Goal: Task Accomplishment & Management: Manage account settings

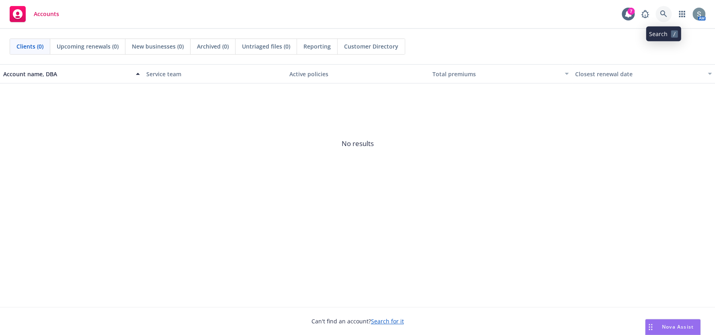
click at [664, 11] on icon at bounding box center [663, 13] width 7 height 7
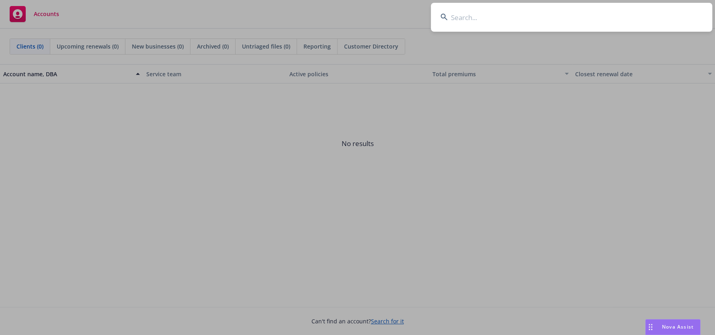
type input "a"
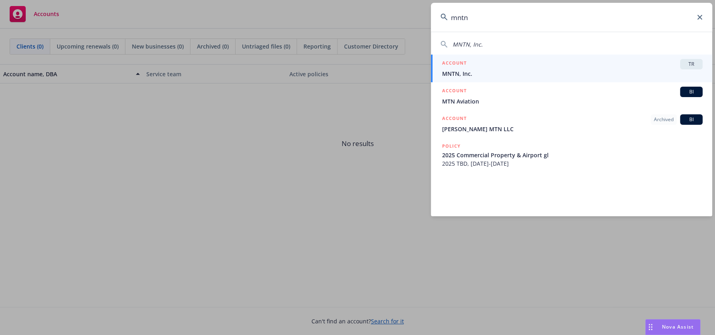
type input "mntn"
click at [533, 59] on div "ACCOUNT TR" at bounding box center [572, 64] width 260 height 10
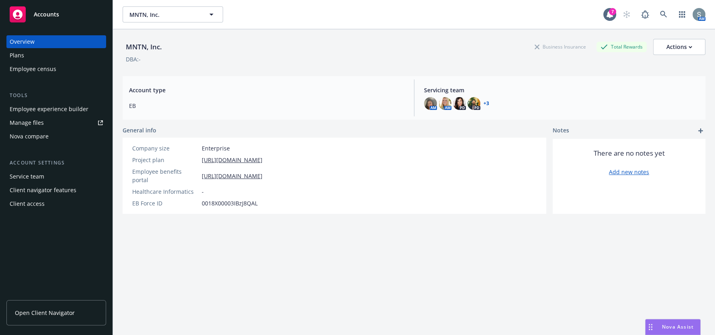
click at [36, 198] on div "Client access" at bounding box center [27, 204] width 35 height 13
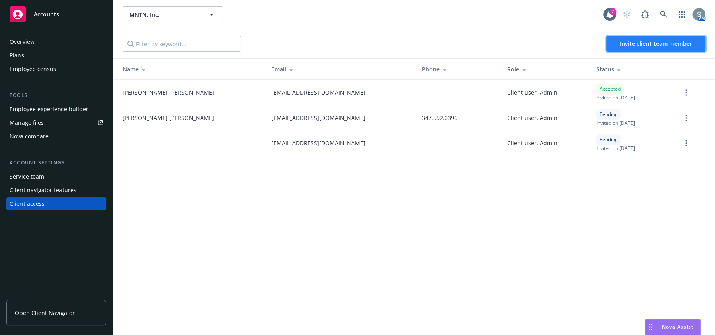
click at [642, 44] on span "Invite client team member" at bounding box center [655, 44] width 72 height 8
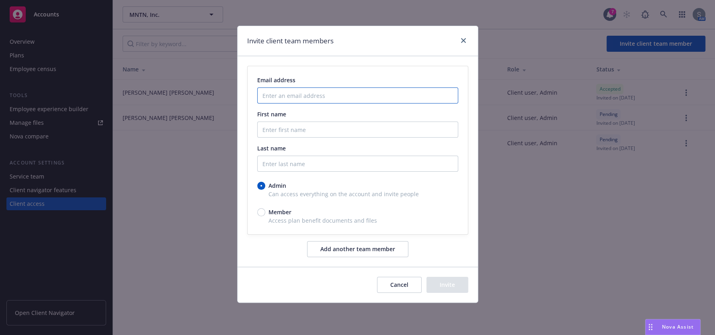
click at [338, 103] on input "Enter an email address" at bounding box center [357, 96] width 201 height 16
paste input ""[DEMOGRAPHIC_DATA][PERSON_NAME]" <[PERSON_NAME][EMAIL_ADDRESS][DOMAIN_NAME]>"
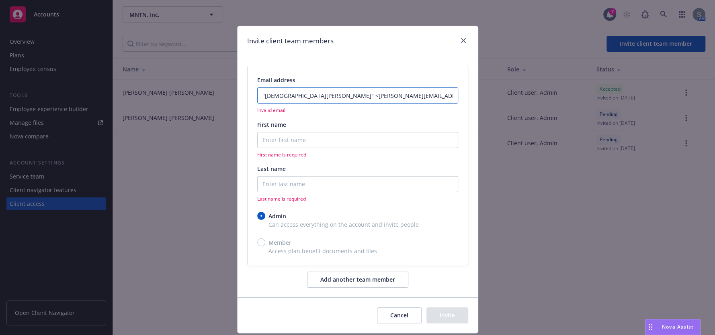
drag, startPoint x: 306, startPoint y: 96, endPoint x: 240, endPoint y: 93, distance: 66.4
click at [240, 93] on div "Email address "[DEMOGRAPHIC_DATA][PERSON_NAME]" <[PERSON_NAME][EMAIL_ADDRESS][D…" at bounding box center [357, 176] width 240 height 241
click at [345, 95] on input "[PERSON_NAME][EMAIL_ADDRESS][DOMAIN_NAME]>" at bounding box center [357, 96] width 201 height 16
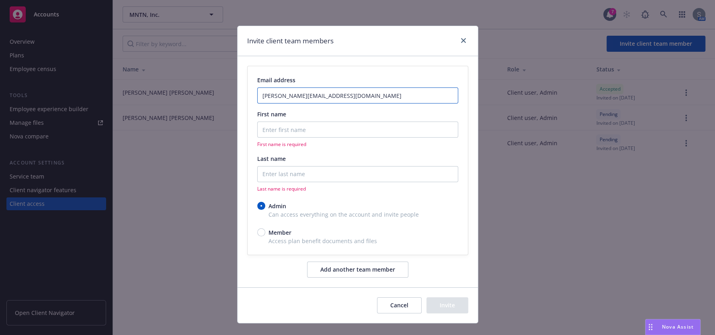
type input "[PERSON_NAME][EMAIL_ADDRESS][DOMAIN_NAME]"
click at [313, 131] on input "First name" at bounding box center [357, 130] width 201 height 16
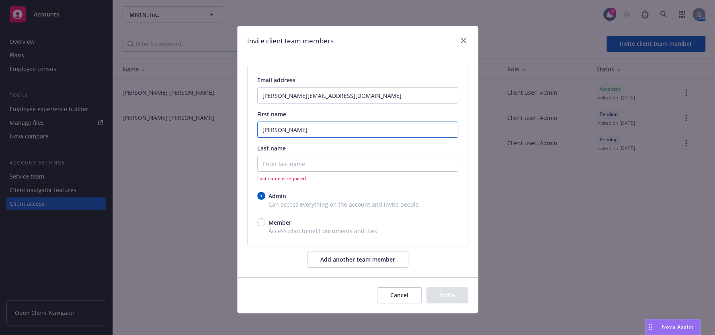
type input "[PERSON_NAME]"
paste input ""[PERSON_NAME]" <[PERSON_NAME][EMAIL_ADDRESS][DOMAIN_NAME]>"
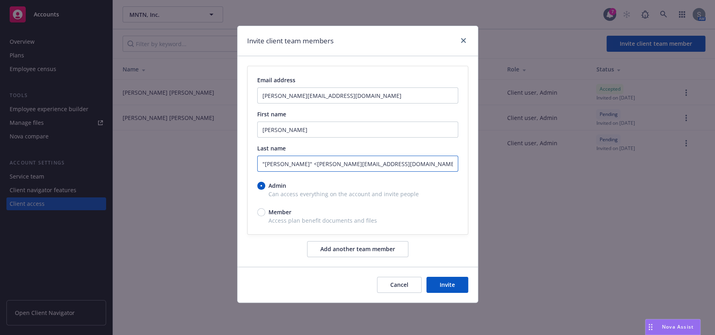
drag, startPoint x: 301, startPoint y: 162, endPoint x: 388, endPoint y: 160, distance: 87.2
click at [389, 160] on input ""[PERSON_NAME]" <[PERSON_NAME][EMAIL_ADDRESS][DOMAIN_NAME]>" at bounding box center [357, 164] width 201 height 16
click at [264, 165] on input ""[PERSON_NAME]" at bounding box center [357, 164] width 201 height 16
type input "[PERSON_NAME]"
click at [449, 253] on div "Email address [PERSON_NAME][EMAIL_ADDRESS][DOMAIN_NAME] First name [PERSON_NAME…" at bounding box center [357, 161] width 240 height 211
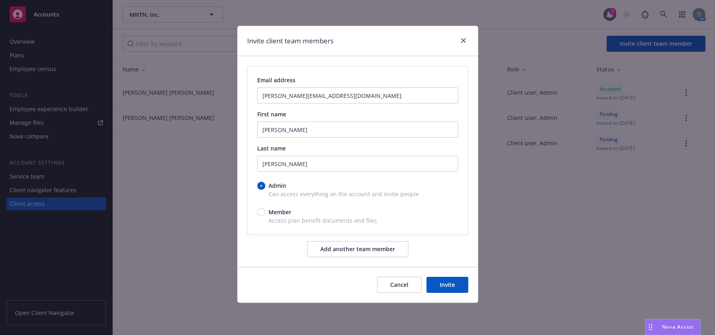
click at [433, 278] on button "Invite" at bounding box center [447, 285] width 42 height 16
